Goal: Task Accomplishment & Management: Manage account settings

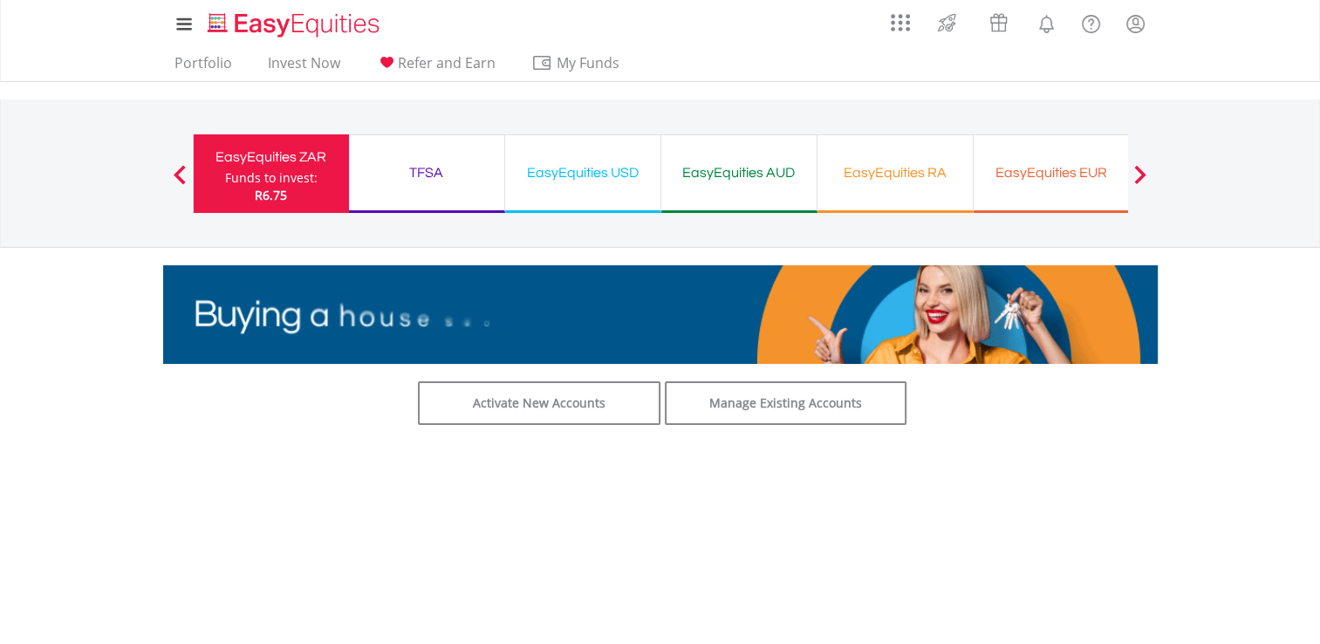
click at [606, 168] on div "EasyEquities USD" at bounding box center [583, 173] width 134 height 24
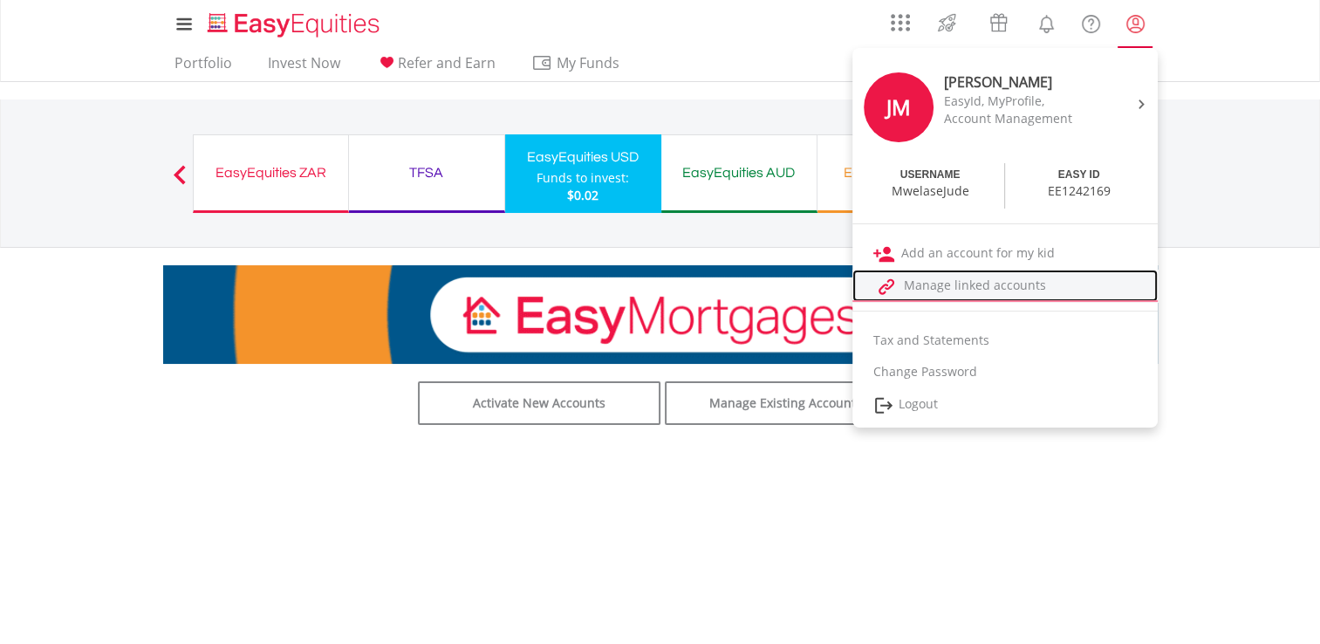
click at [974, 280] on link "Manage linked accounts" at bounding box center [1004, 286] width 305 height 32
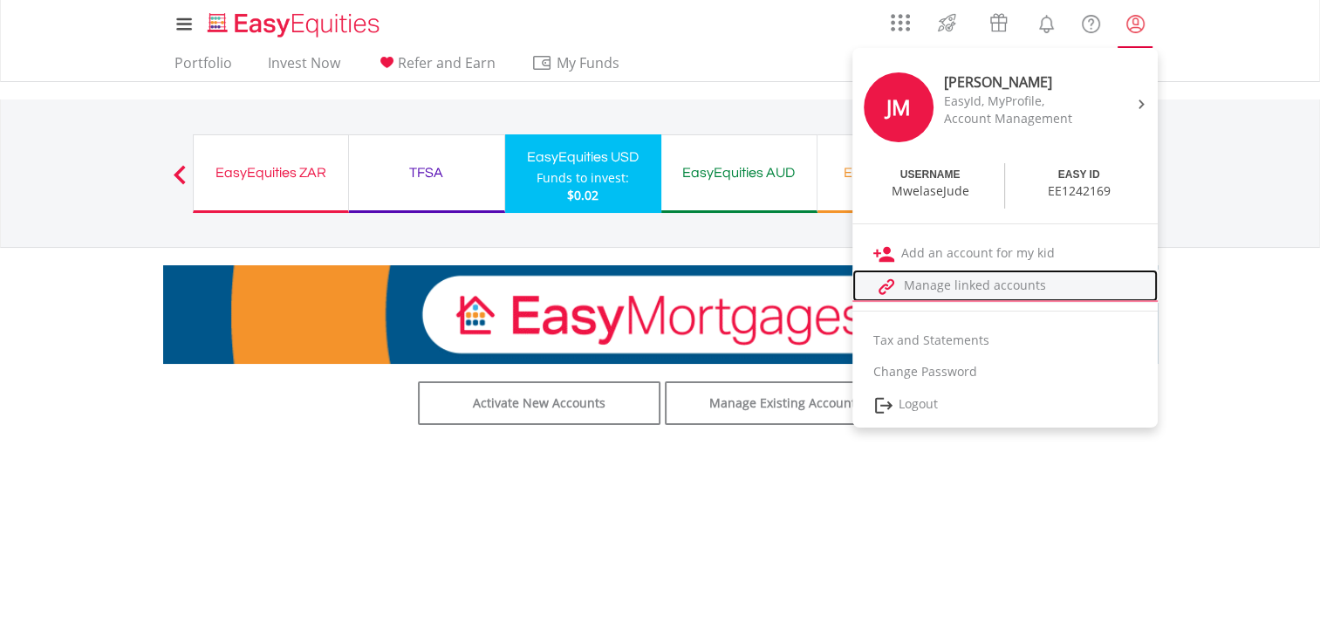
click at [950, 289] on link "Manage linked accounts" at bounding box center [1004, 286] width 305 height 32
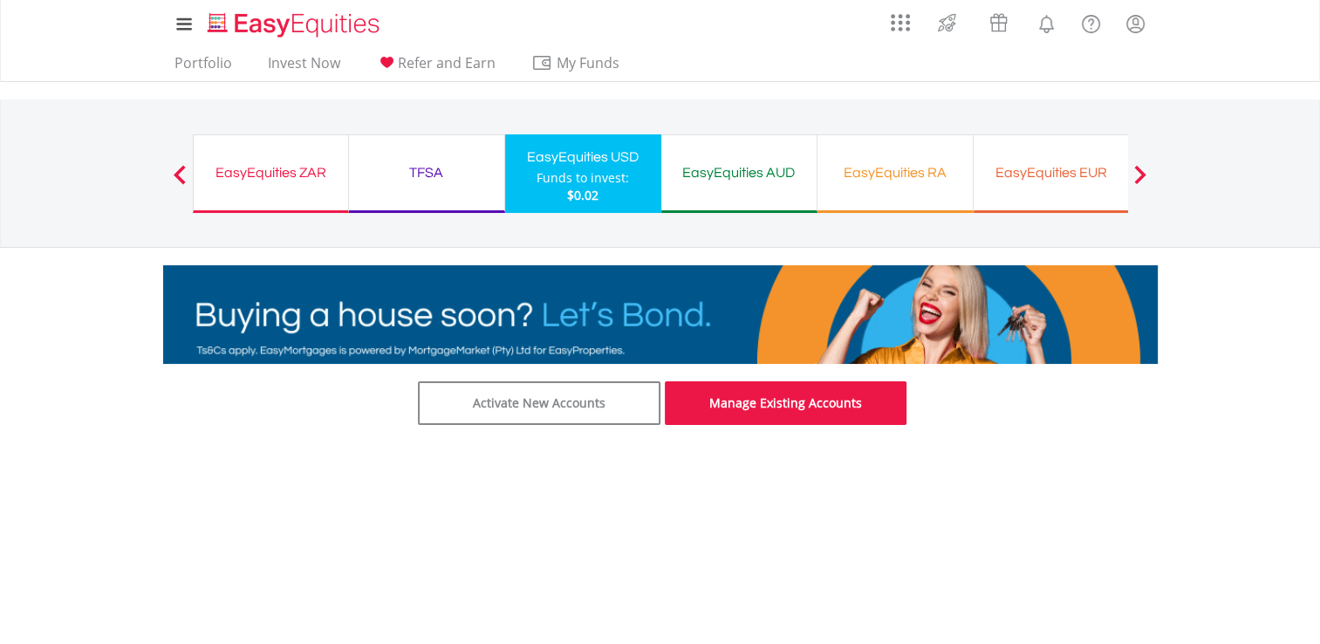
click at [740, 403] on link "Manage Existing Accounts" at bounding box center [786, 403] width 243 height 44
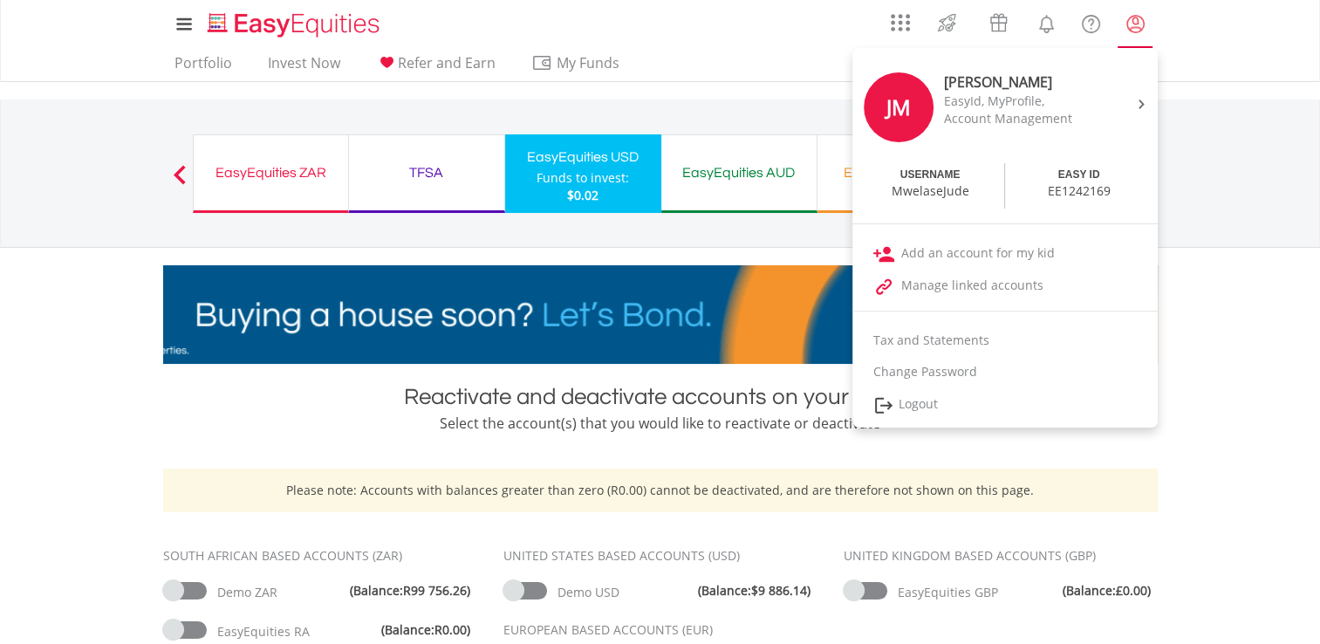
click at [1135, 25] on lord-icon "My Profile" at bounding box center [1136, 24] width 22 height 22
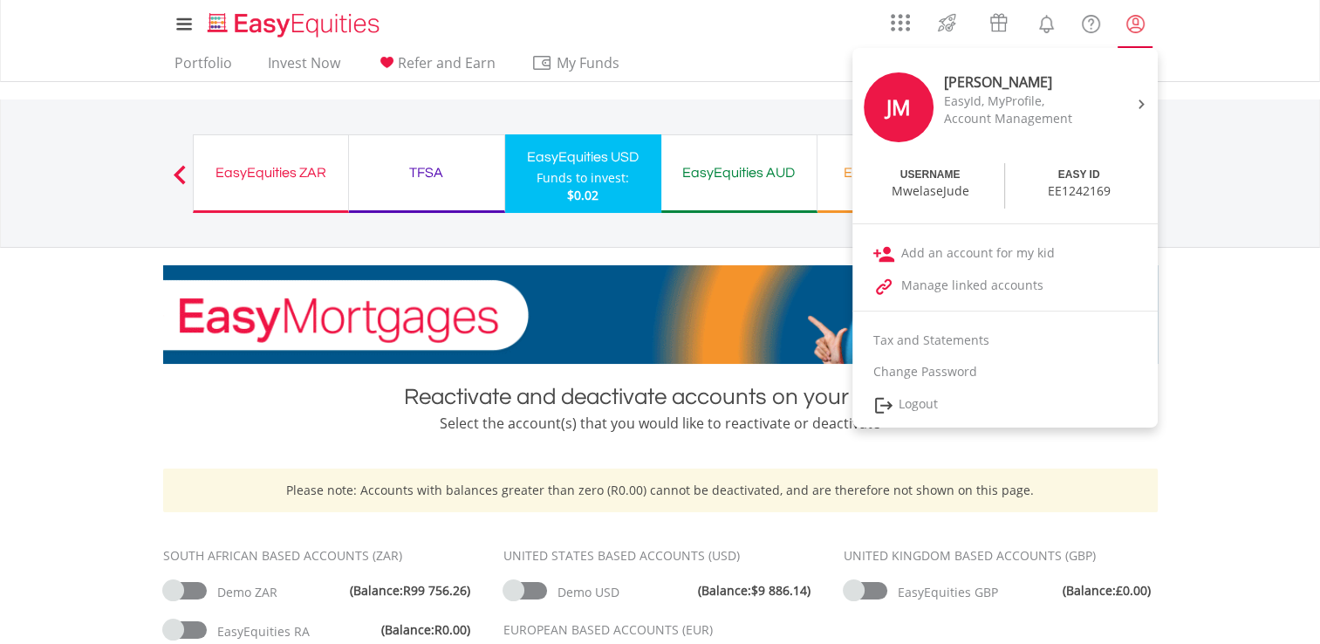
click at [1137, 20] on lord-icon "My Profile" at bounding box center [1136, 24] width 22 height 22
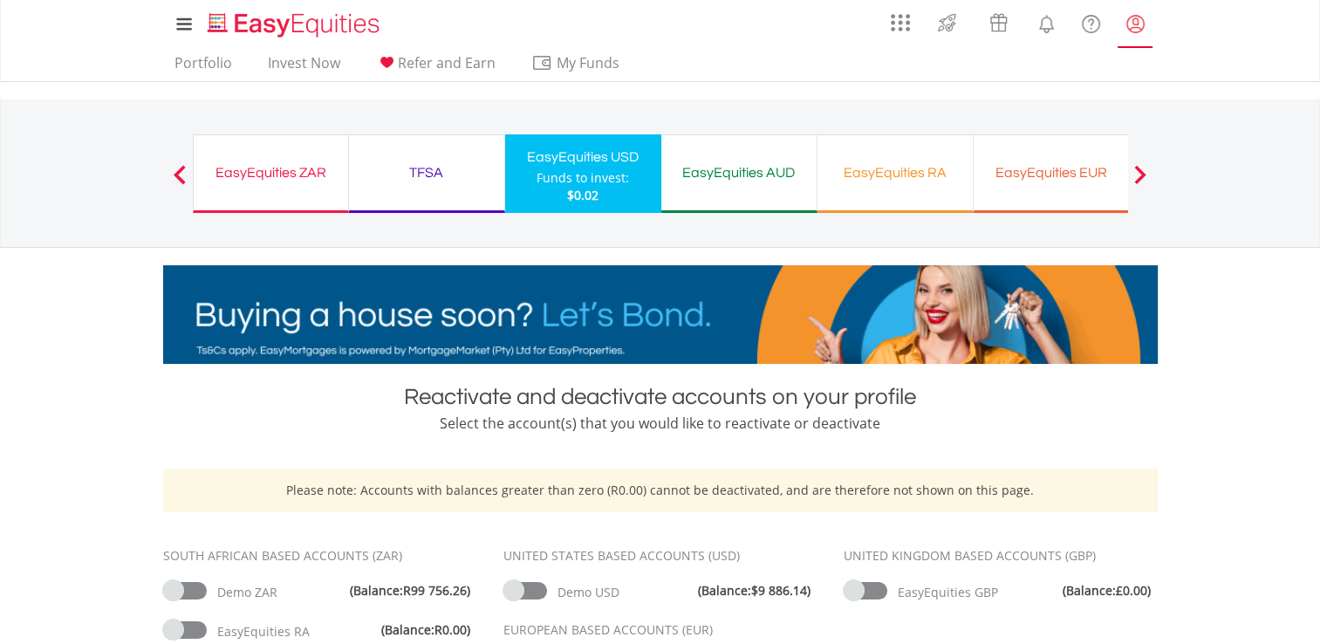
click at [1137, 20] on lord-icon "My Profile" at bounding box center [1136, 24] width 22 height 22
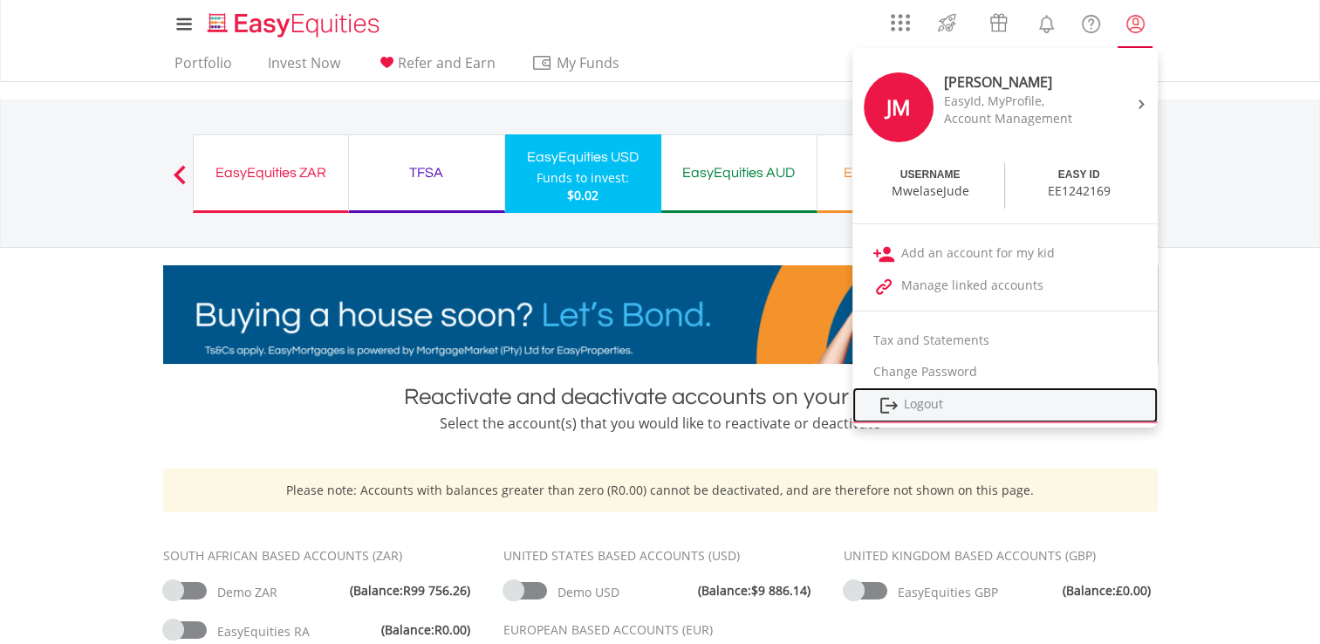
click at [935, 406] on link "Logout" at bounding box center [1004, 405] width 305 height 36
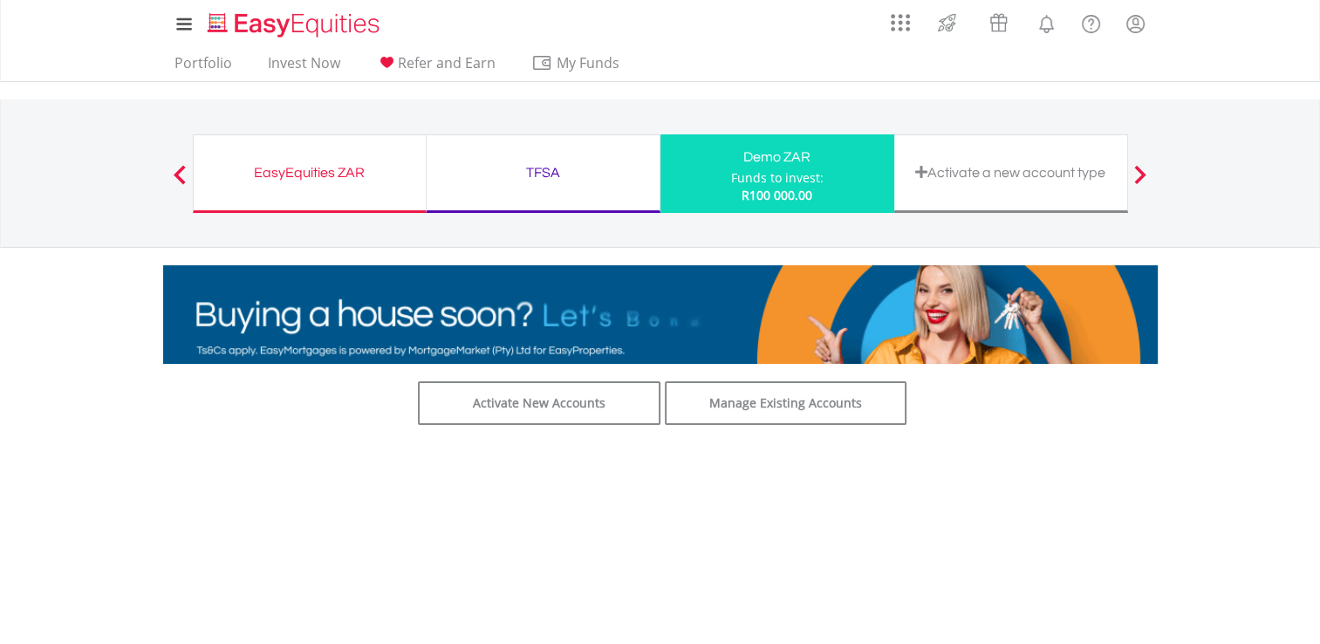
click at [1137, 170] on span at bounding box center [1140, 174] width 12 height 19
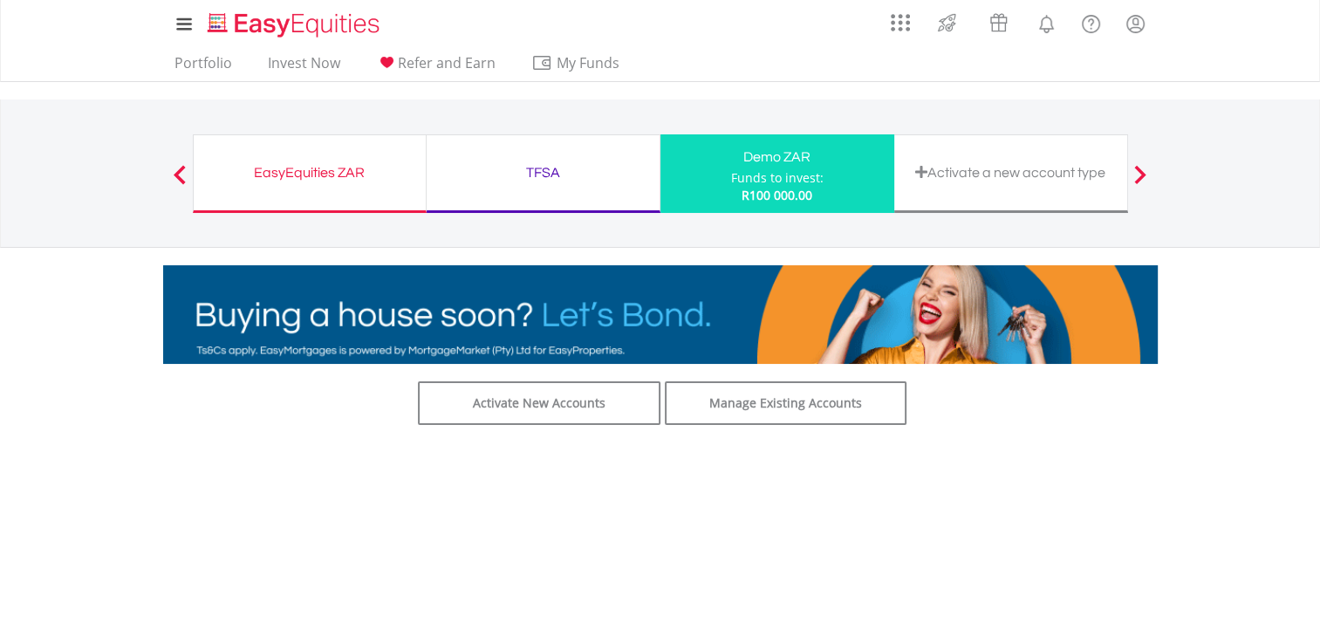
click at [997, 178] on div "Activate a new account type" at bounding box center [1011, 173] width 212 height 24
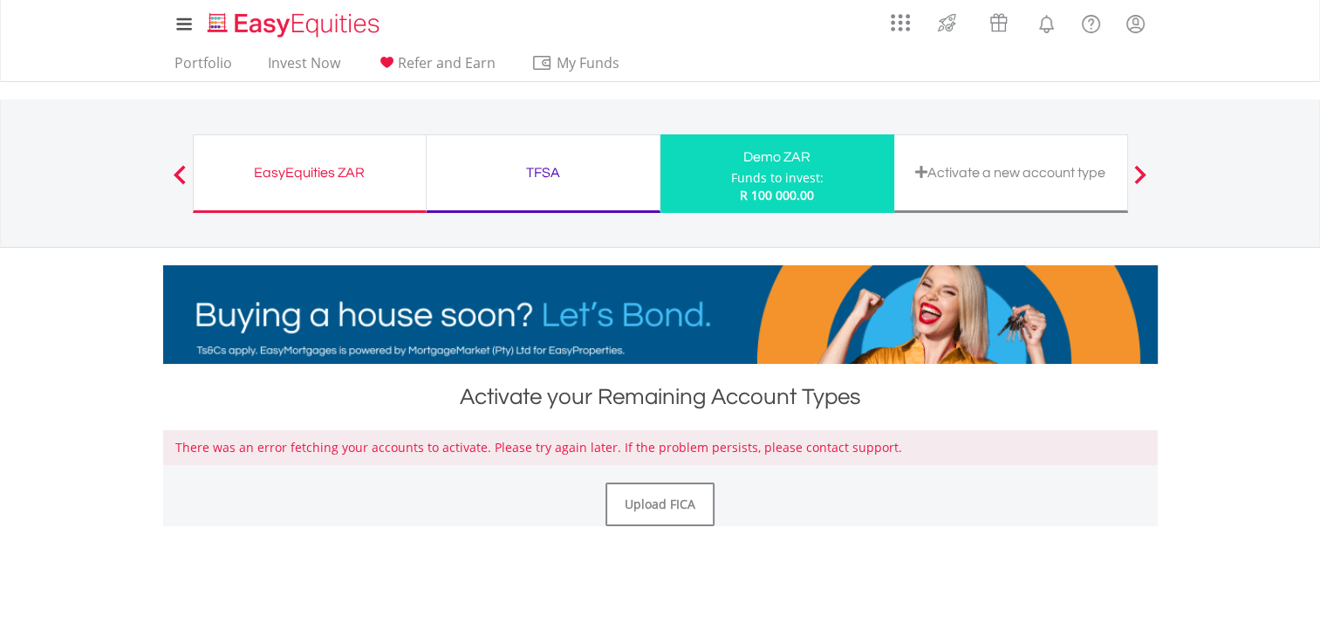
click at [334, 168] on div "EasyEquities ZAR" at bounding box center [309, 173] width 211 height 24
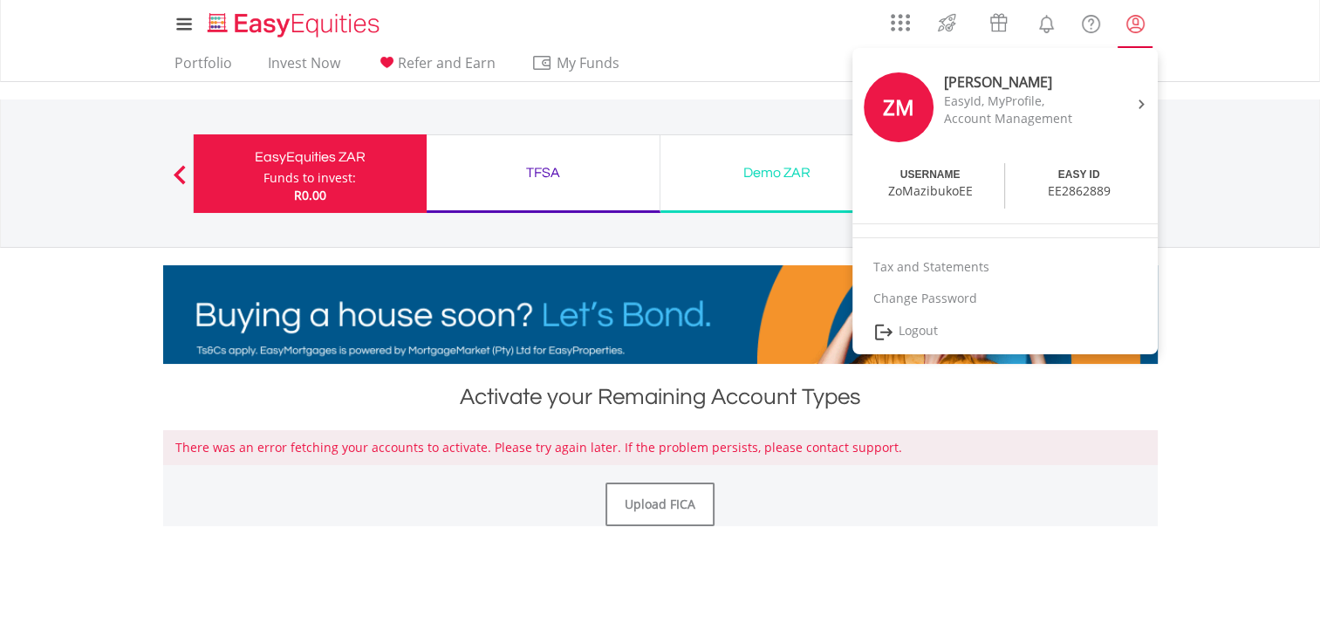
click at [1140, 29] on lord-icon "My Profile" at bounding box center [1136, 24] width 22 height 22
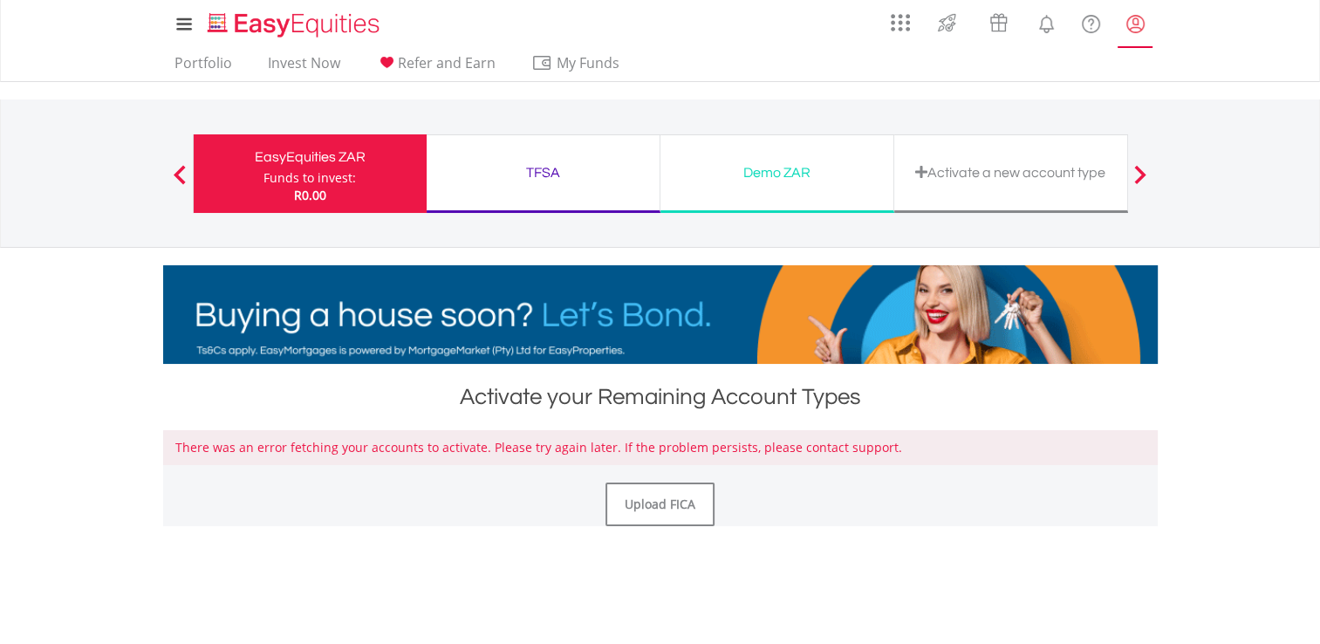
click at [1140, 29] on lord-icon "My Profile" at bounding box center [1136, 24] width 22 height 22
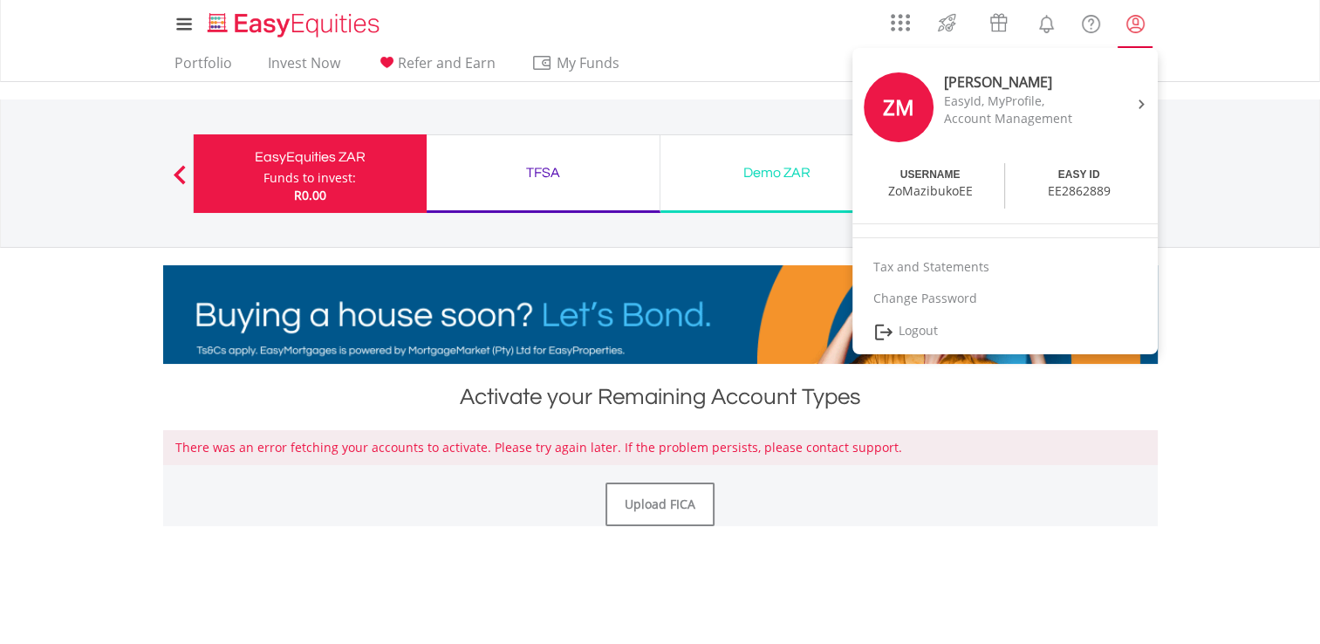
click at [1138, 31] on lord-icon "My Profile" at bounding box center [1136, 24] width 22 height 22
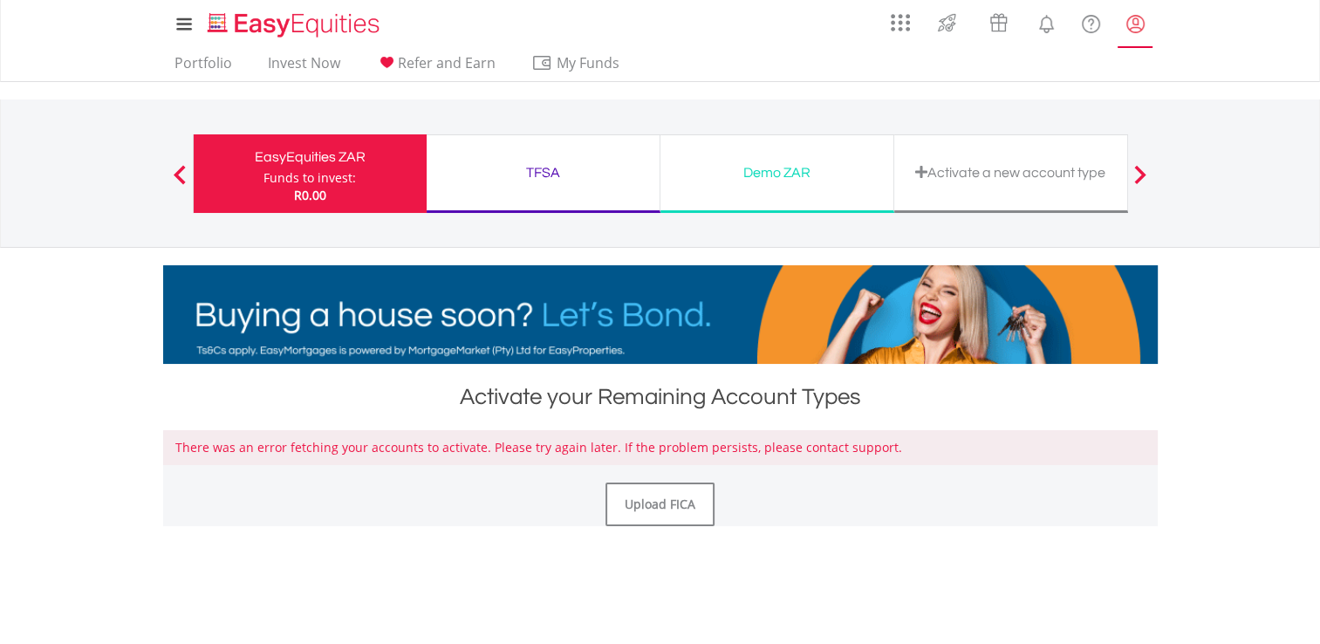
click at [1146, 29] on link "My Profile" at bounding box center [1135, 23] width 44 height 38
